Goal: Navigation & Orientation: Find specific page/section

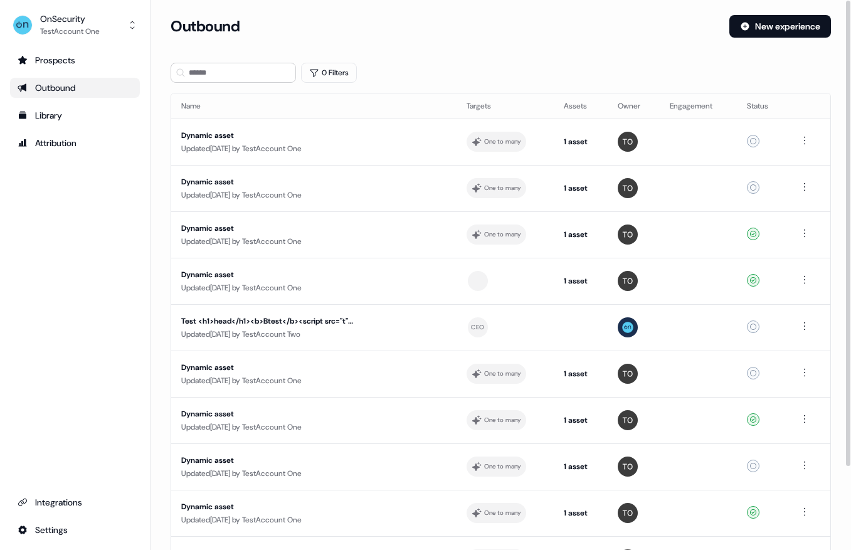
click at [499, 31] on div "Outbound" at bounding box center [445, 26] width 549 height 23
